Goal: Transaction & Acquisition: Purchase product/service

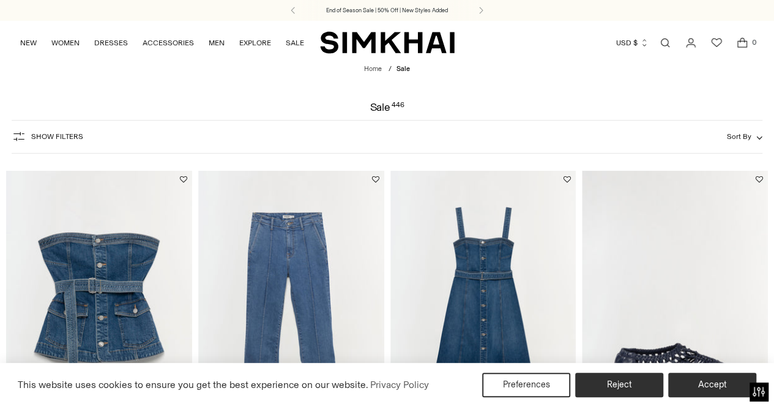
click at [56, 133] on span "Show Filters" at bounding box center [57, 136] width 52 height 9
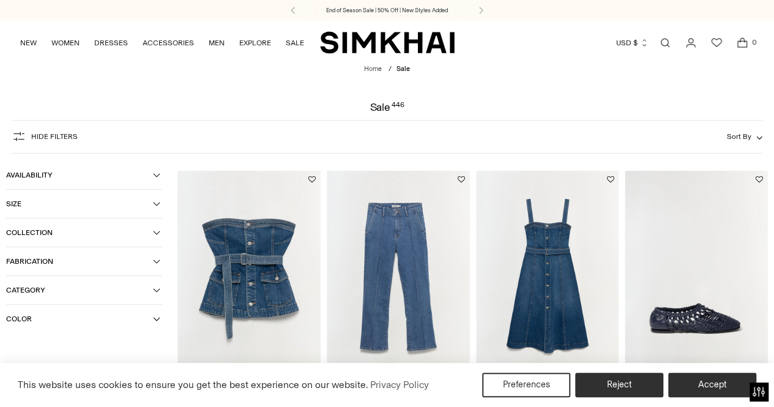
click at [103, 207] on span "Size" at bounding box center [79, 204] width 147 height 9
click at [27, 228] on div "XS" at bounding box center [29, 229] width 47 height 18
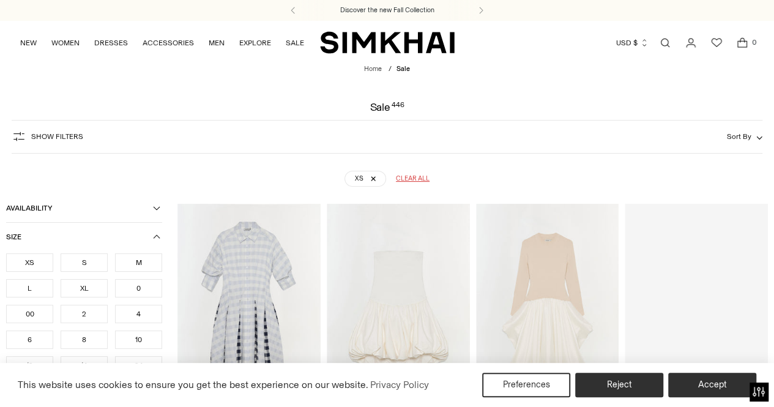
click at [141, 267] on div "M" at bounding box center [138, 262] width 47 height 18
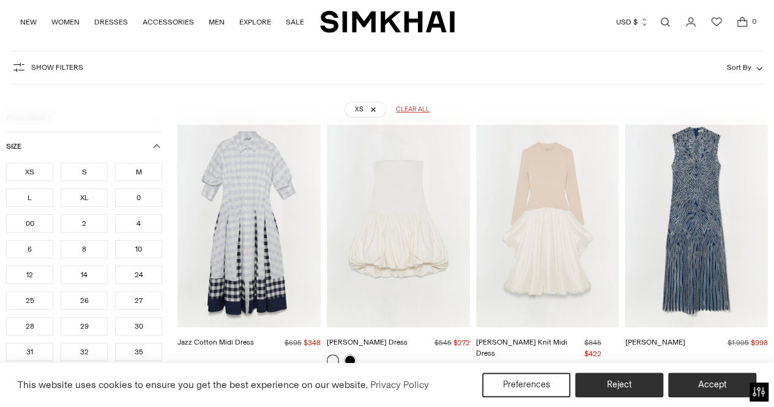
click at [143, 198] on div "0" at bounding box center [138, 197] width 47 height 18
click at [141, 176] on div "M" at bounding box center [138, 172] width 47 height 18
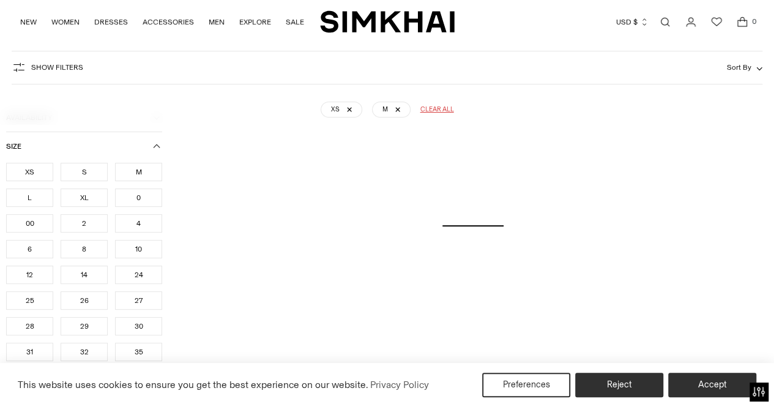
click at [141, 198] on div "0" at bounding box center [138, 197] width 47 height 18
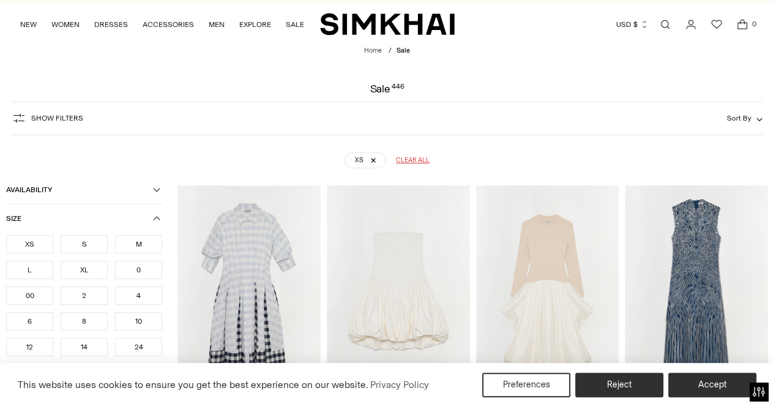
scroll to position [1408, 0]
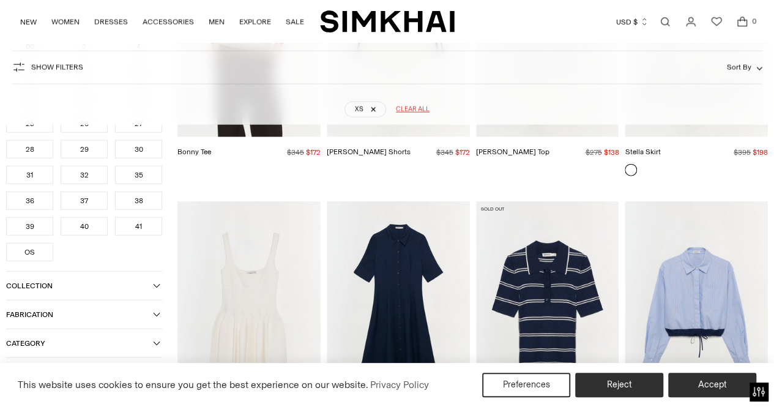
click at [91, 334] on button "Category" at bounding box center [84, 343] width 156 height 28
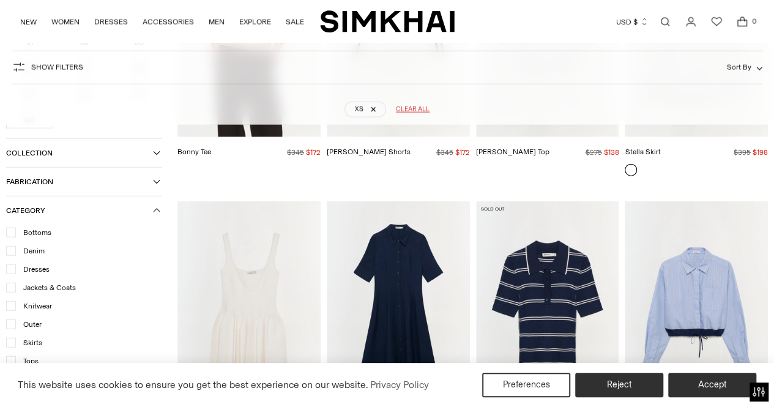
scroll to position [1878, 0]
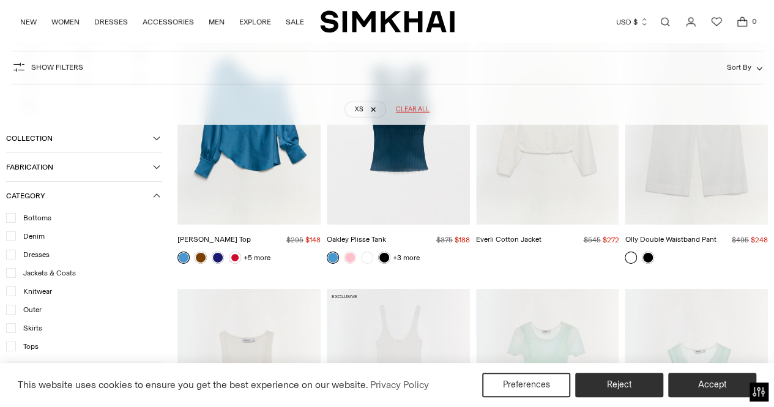
click at [13, 270] on icon at bounding box center [11, 273] width 6 height 6
click at [12, 252] on div at bounding box center [11, 255] width 10 height 10
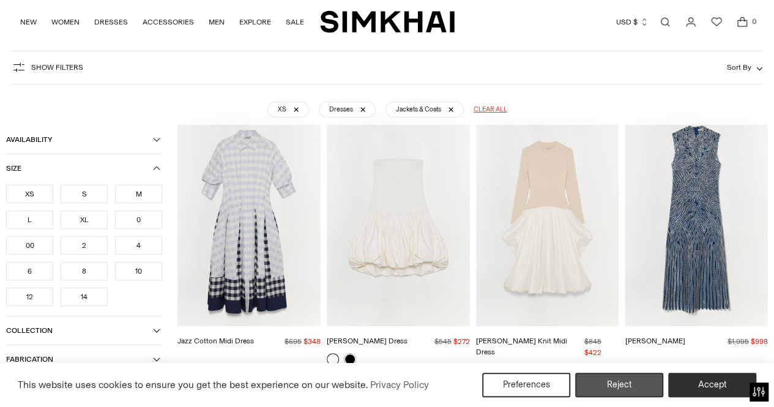
scroll to position [91, 0]
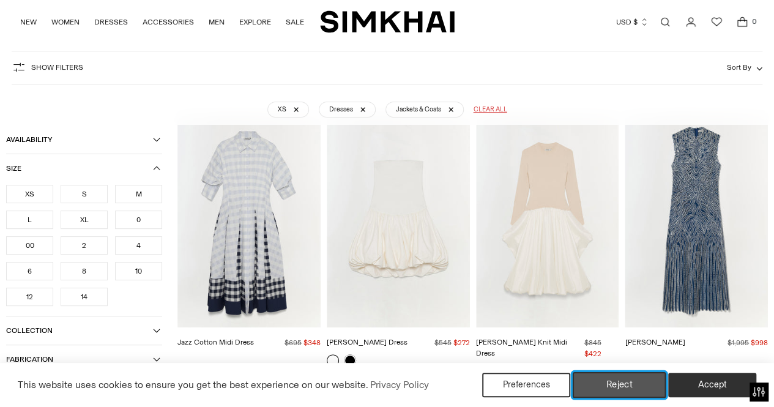
click at [643, 390] on button "Reject" at bounding box center [620, 385] width 94 height 26
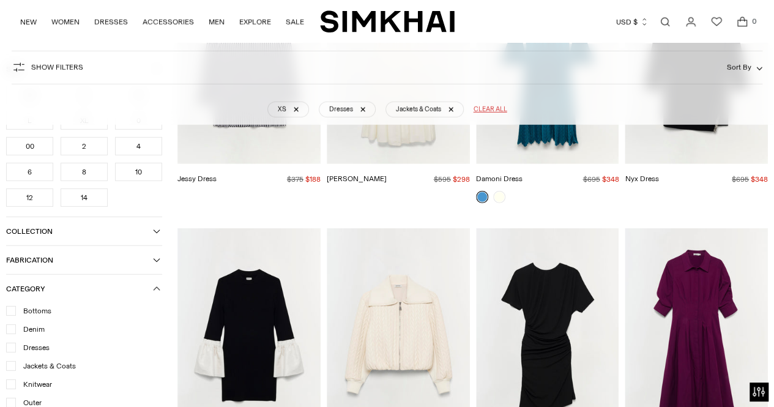
scroll to position [1743, 0]
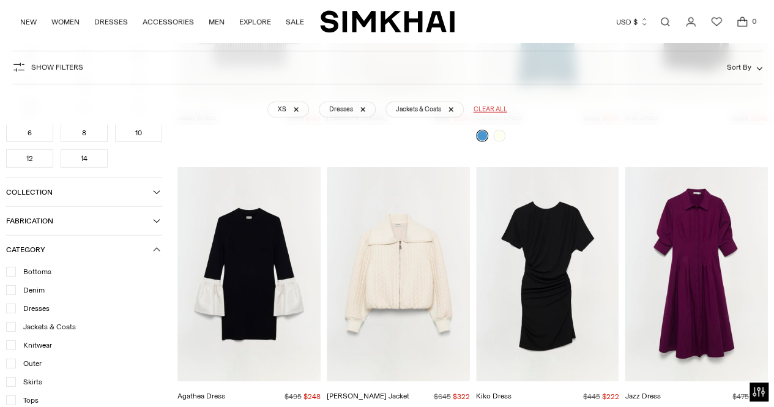
click at [664, 406] on link at bounding box center [665, 414] width 12 height 12
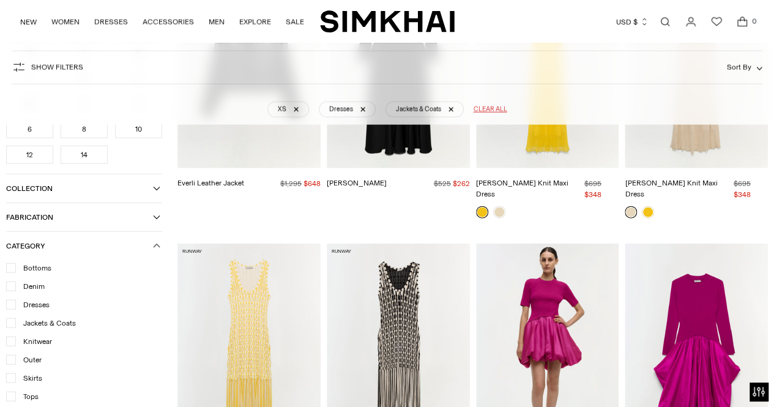
scroll to position [4530, 0]
